Goal: Navigation & Orientation: Find specific page/section

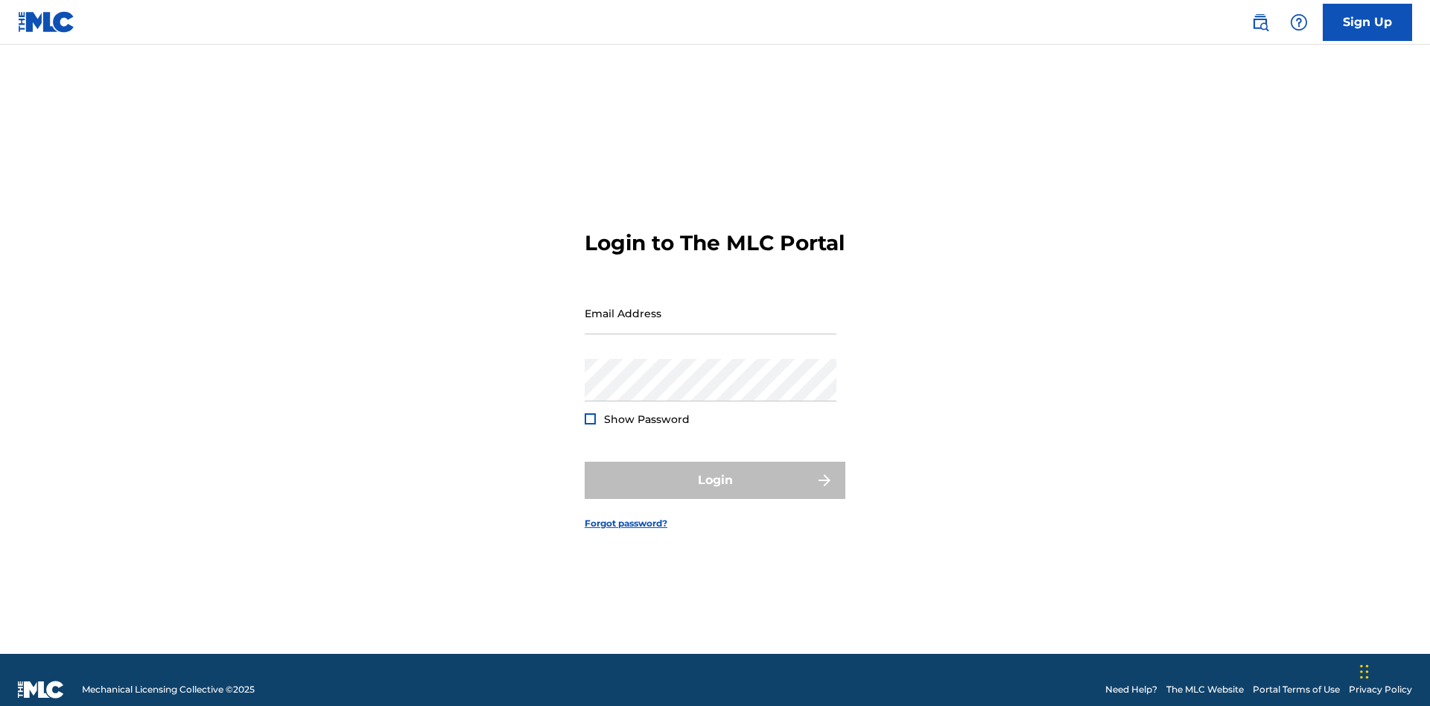
scroll to position [19, 0]
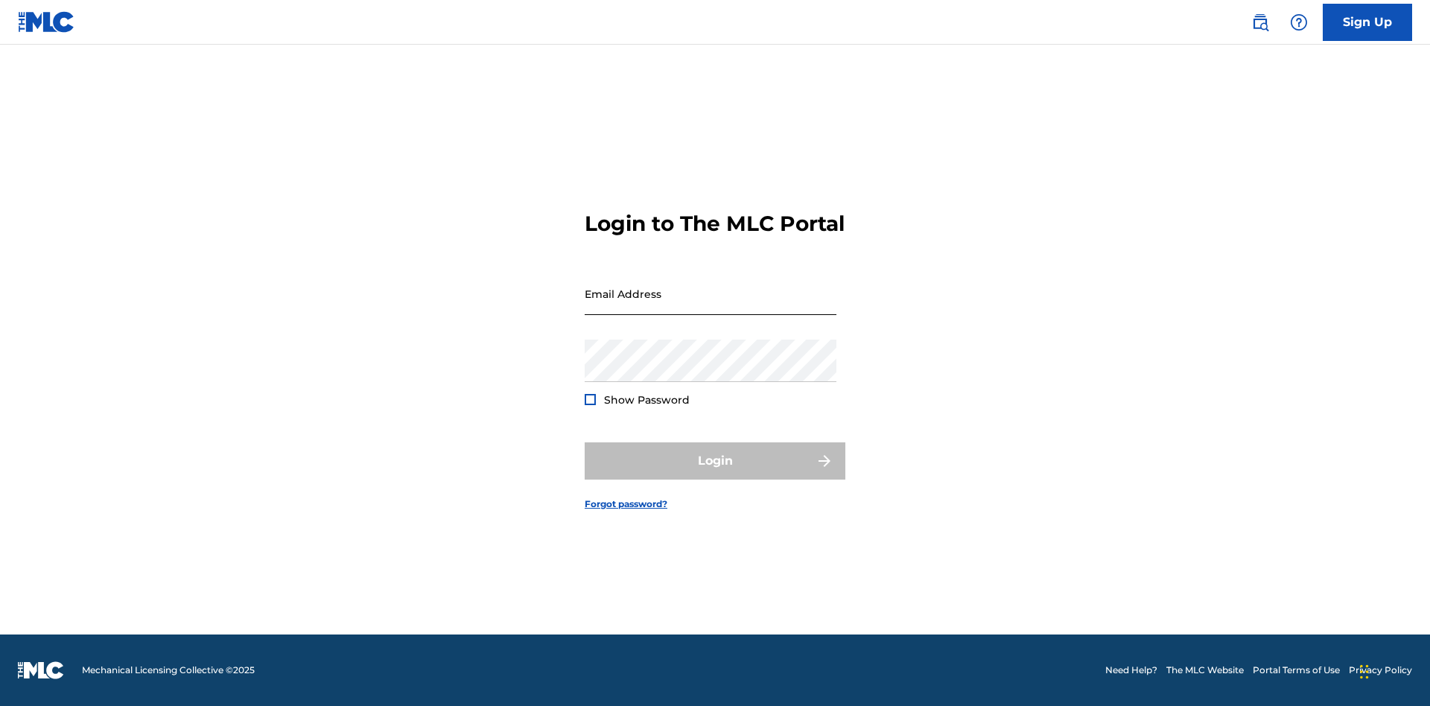
click at [711, 306] on input "Email Address" at bounding box center [711, 294] width 252 height 42
type input "Helena.Songwriter@gmail.com"
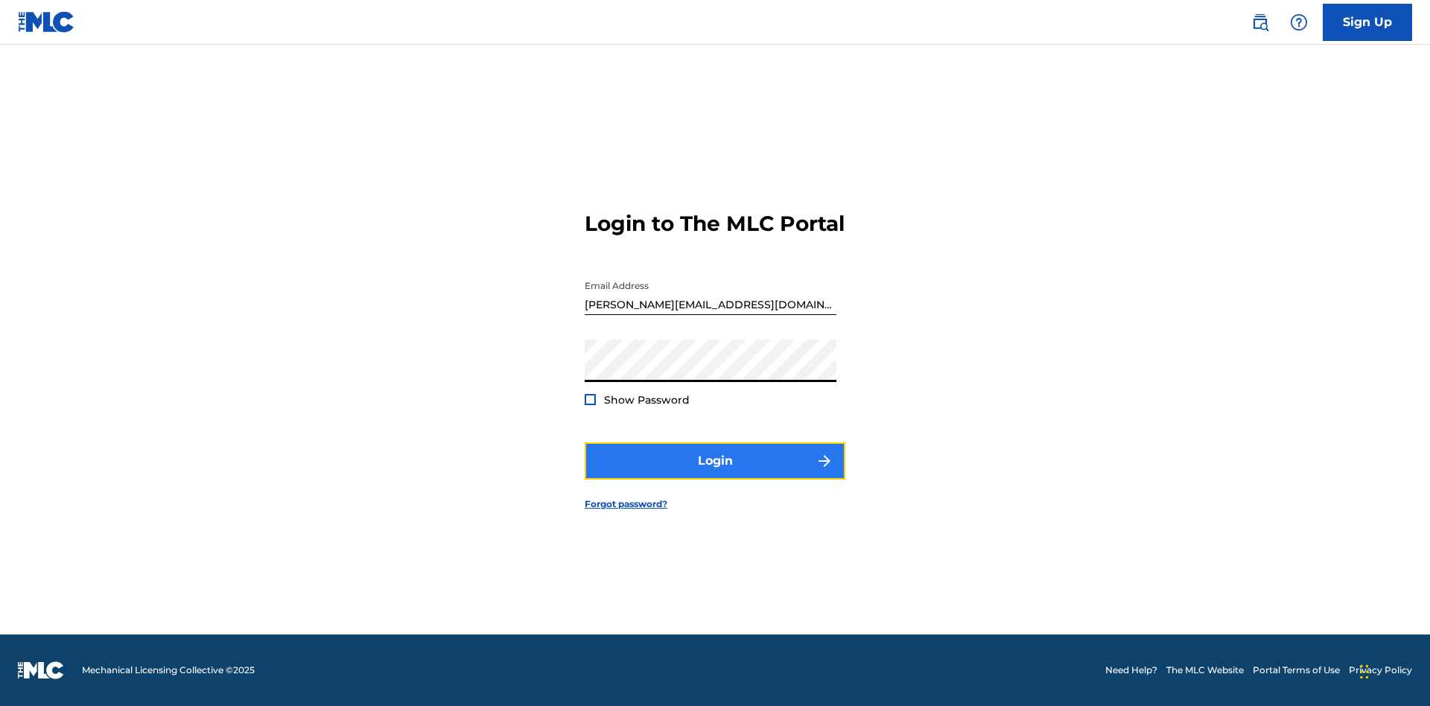
click at [715, 474] on button "Login" at bounding box center [715, 460] width 261 height 37
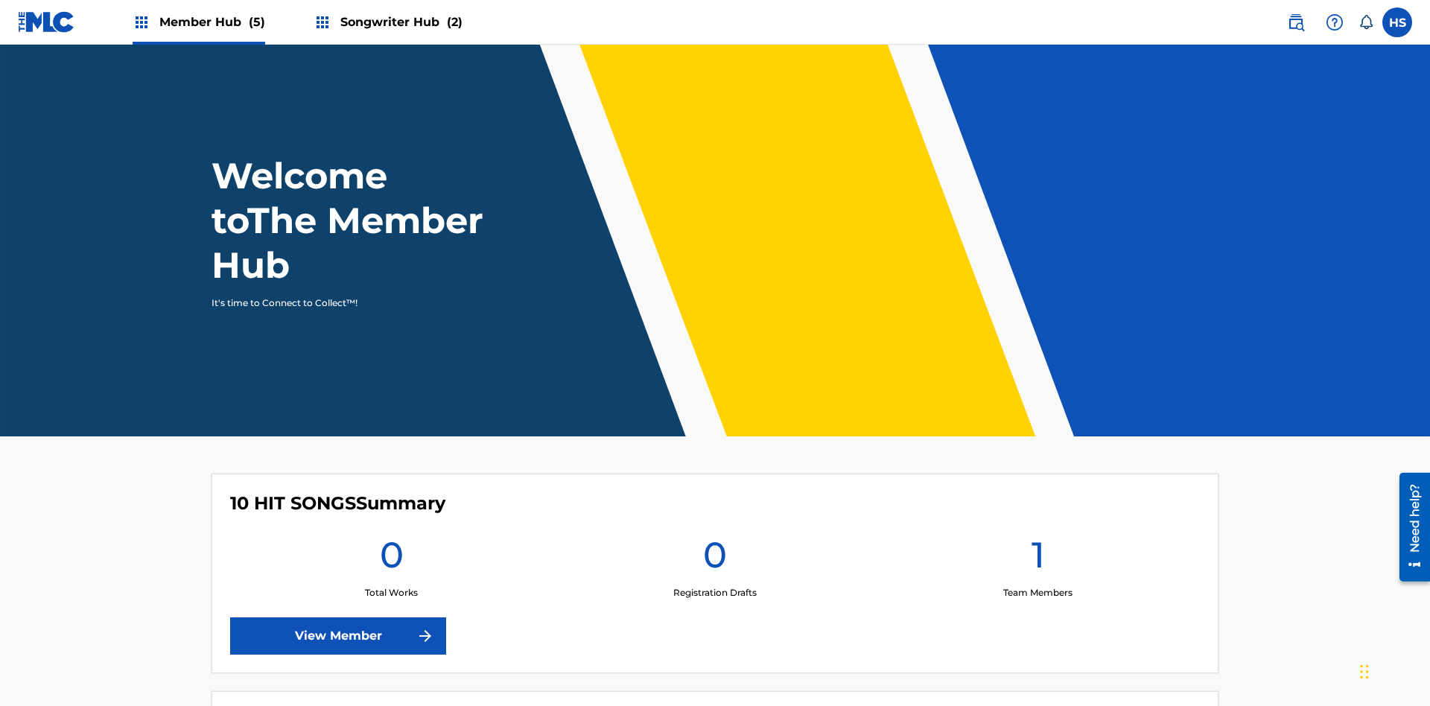
click at [197, 22] on span "Member Hub (5)" at bounding box center [212, 21] width 106 height 17
